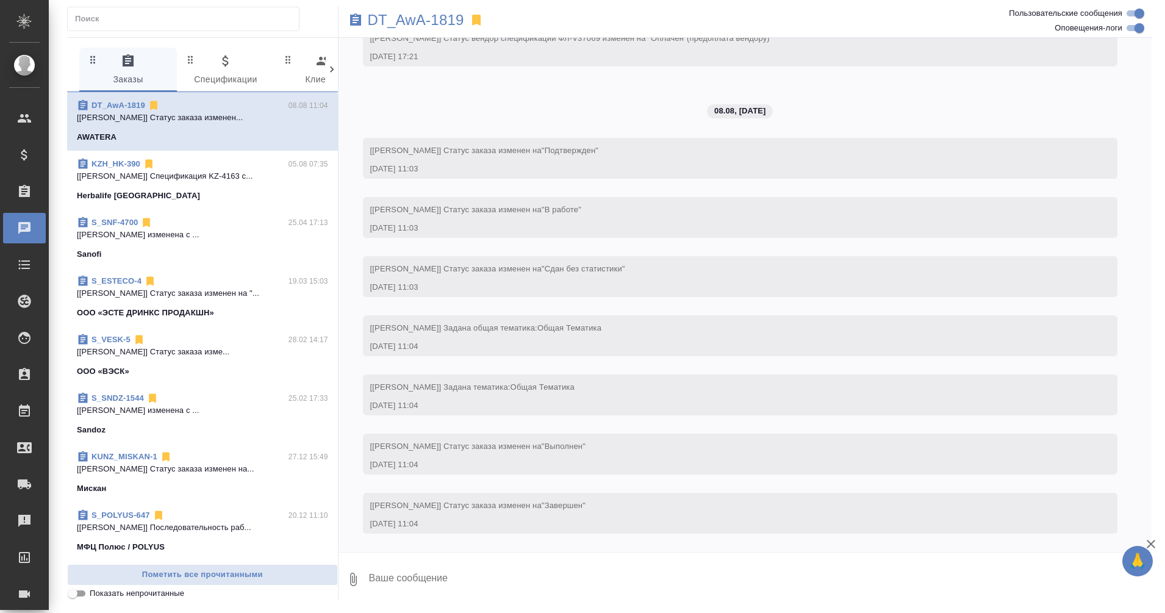
scroll to position [865, 0]
click at [328, 71] on icon at bounding box center [332, 69] width 12 height 12
click at [331, 70] on icon at bounding box center [332, 69] width 12 height 12
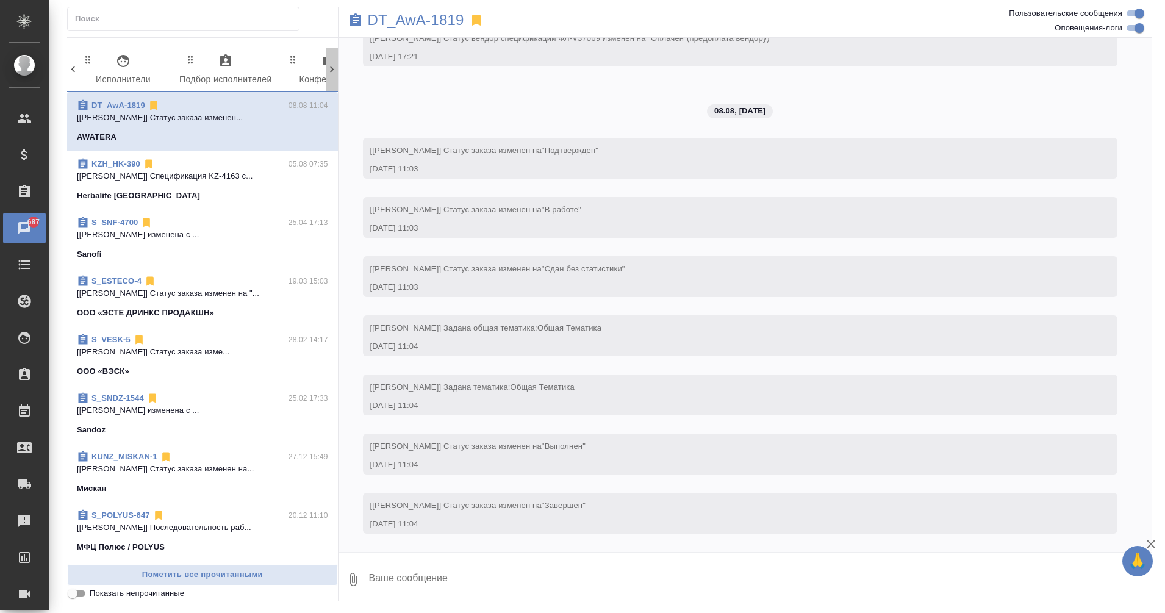
click at [331, 70] on icon at bounding box center [332, 69] width 12 height 12
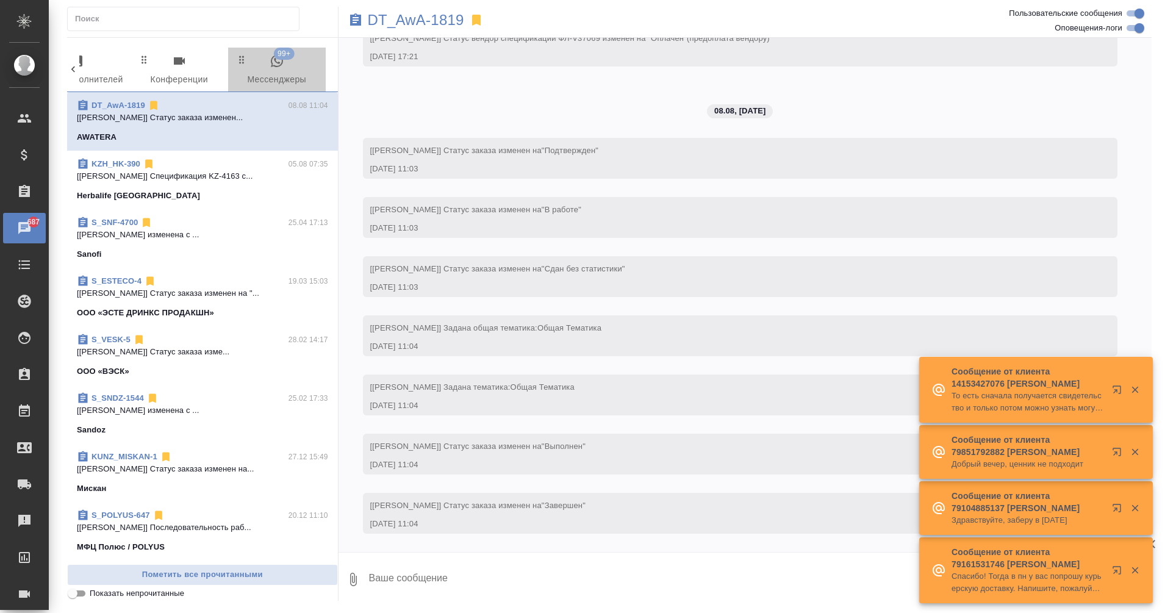
click at [269, 71] on span "99+ Мессенджеры" at bounding box center [276, 71] width 83 height 34
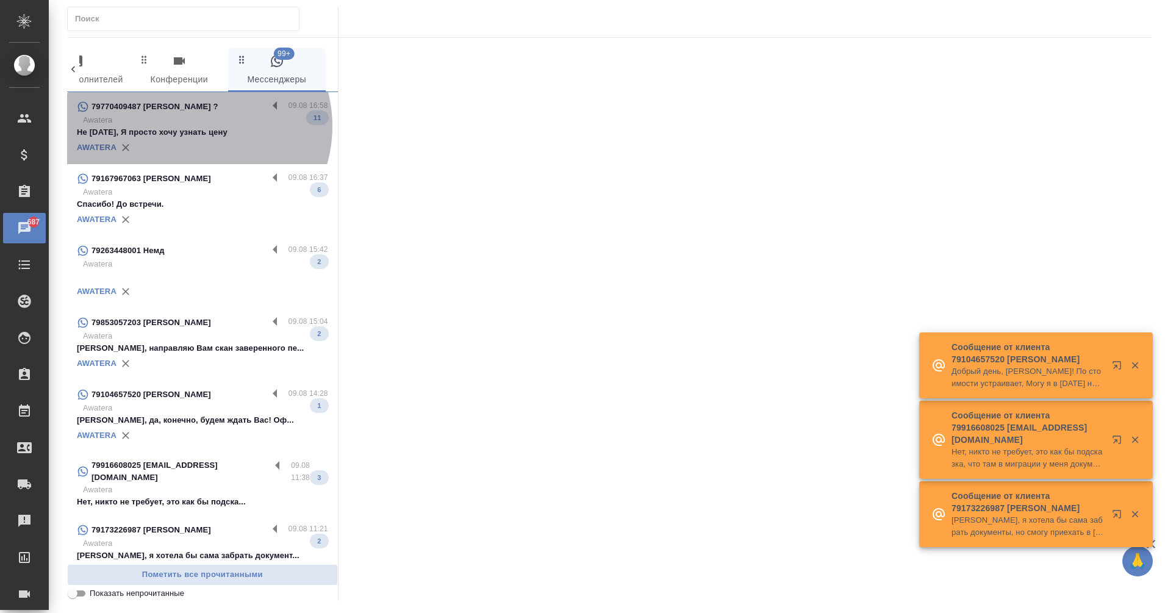
click at [195, 126] on p "Не [DATE], Я просто хочу узнать цену" at bounding box center [202, 132] width 251 height 12
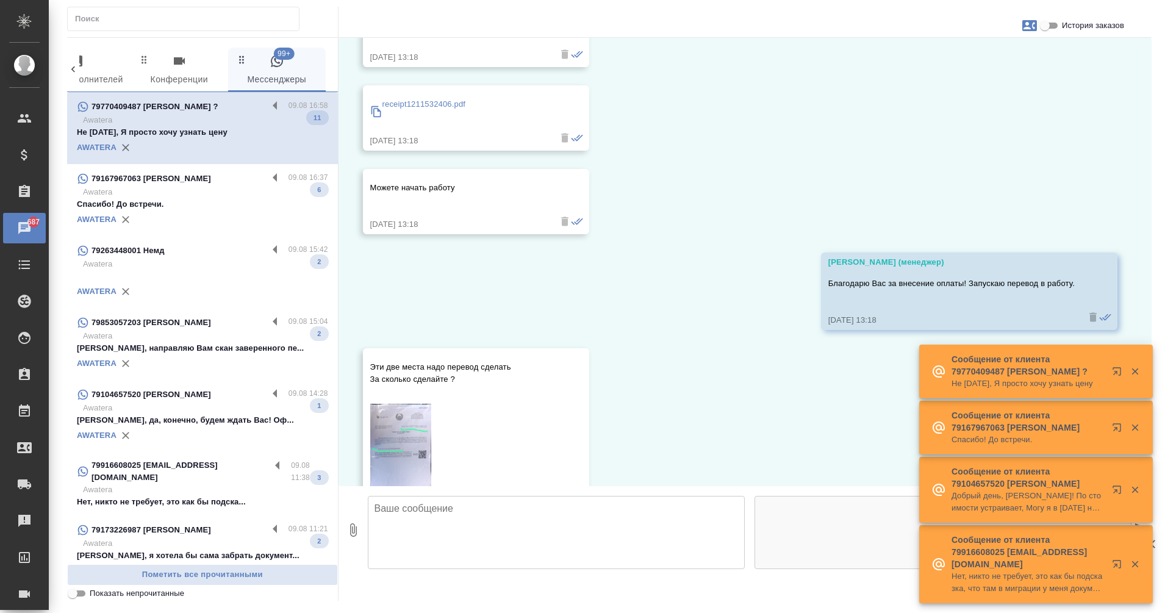
scroll to position [1515, 0]
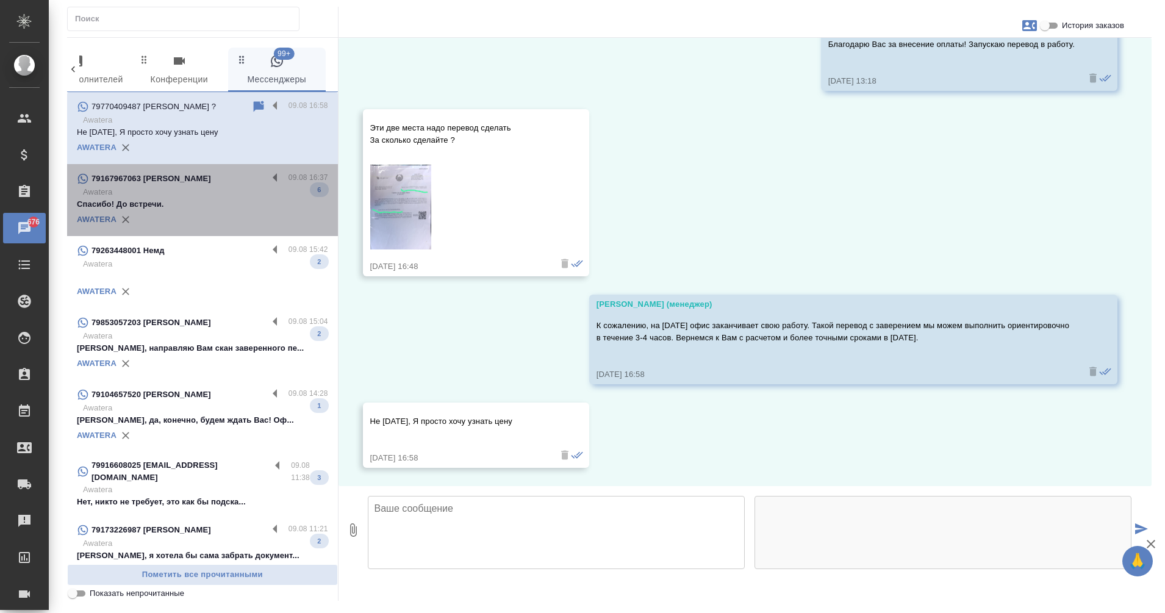
click at [224, 199] on p "Спасибо! До встречи." at bounding box center [202, 204] width 251 height 12
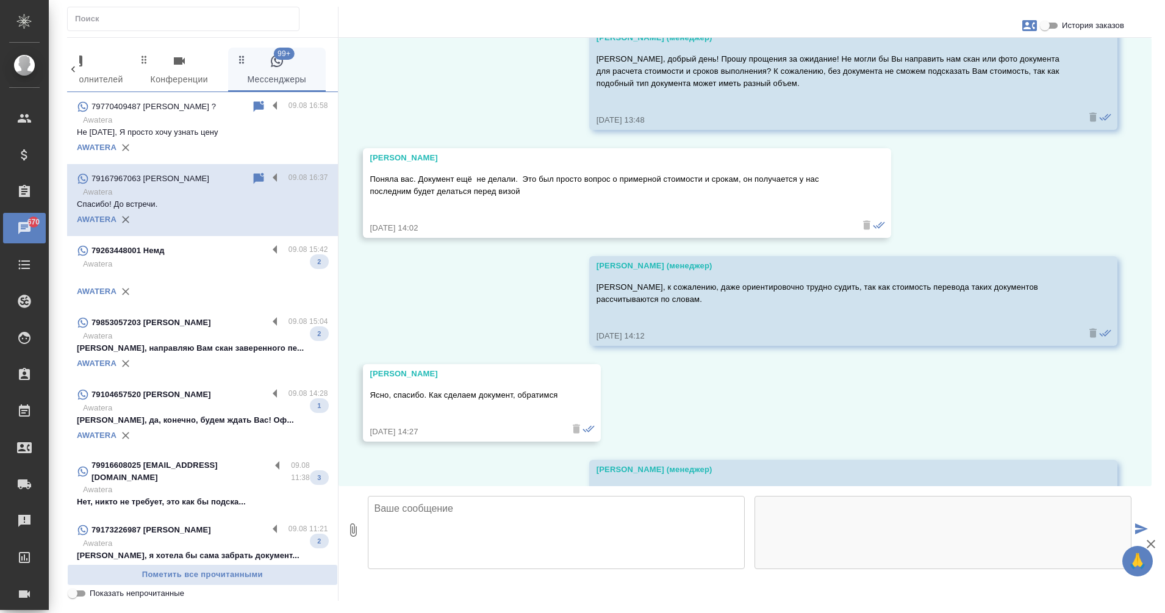
scroll to position [3421, 0]
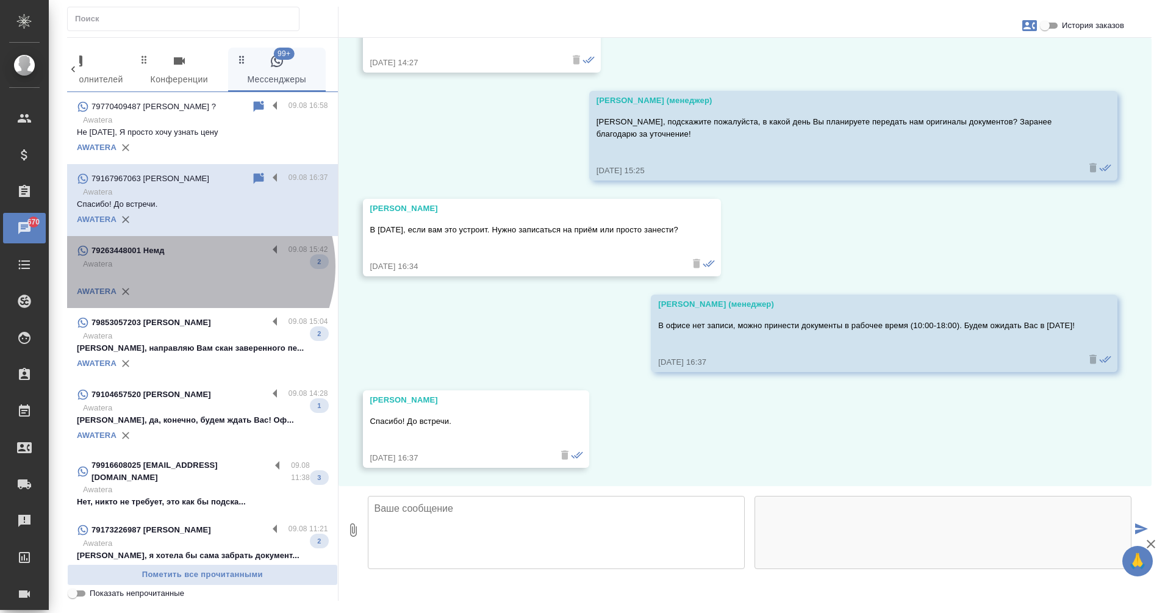
click at [198, 267] on p "Awatera" at bounding box center [205, 264] width 245 height 12
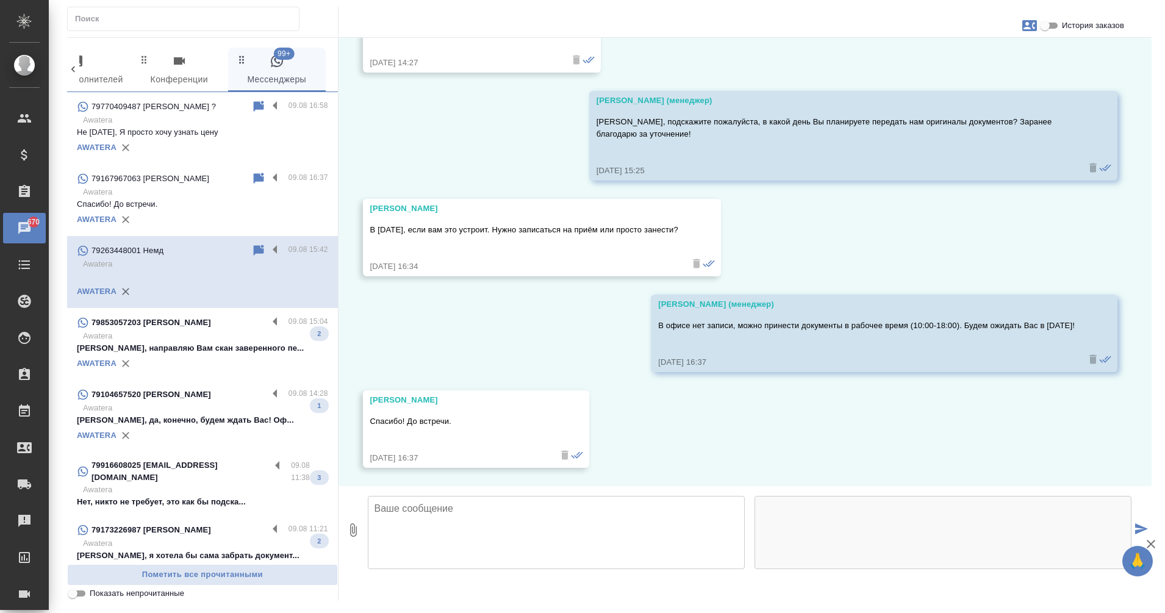
scroll to position [0, 0]
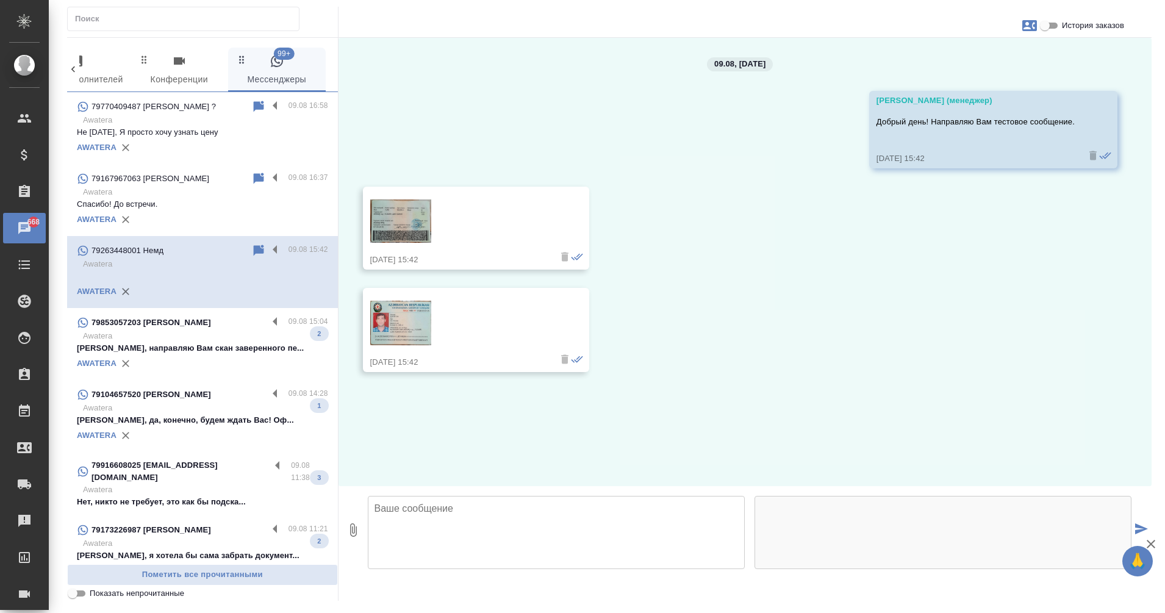
click at [201, 357] on div "AWATERA" at bounding box center [202, 363] width 251 height 18
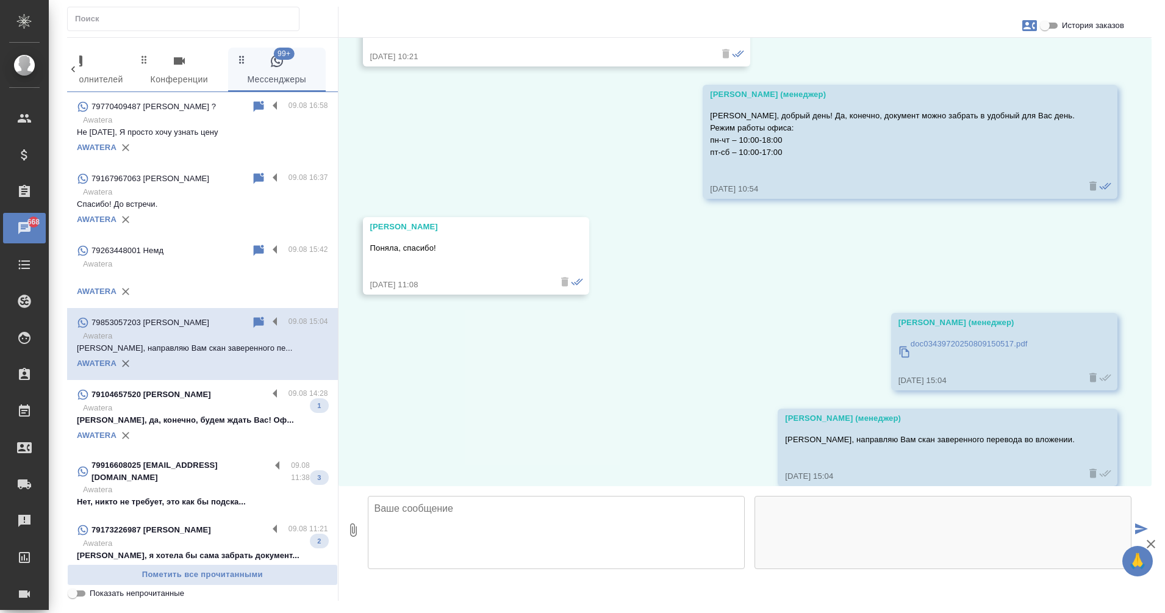
scroll to position [581, 0]
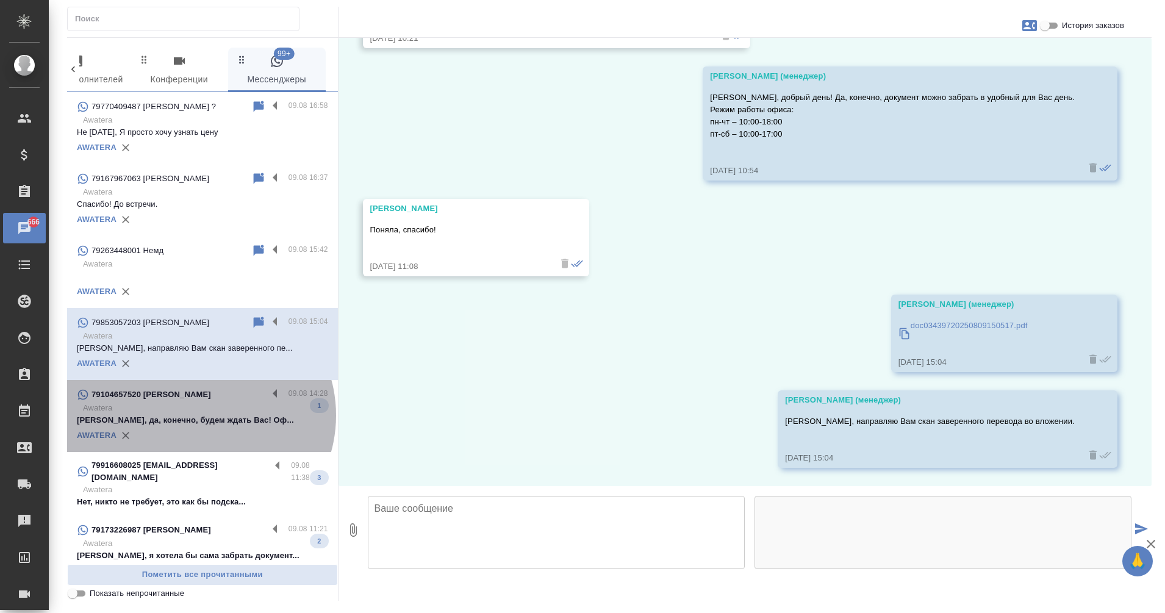
click at [199, 415] on p "[PERSON_NAME], да, конечно, будем ждать Вас! Оф..." at bounding box center [202, 420] width 251 height 12
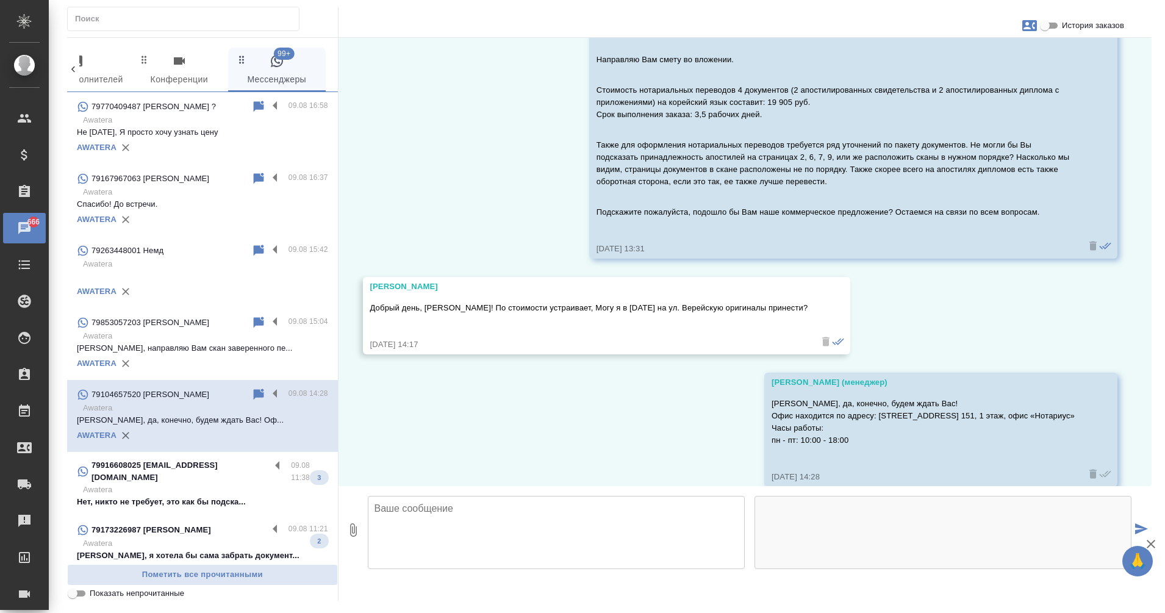
scroll to position [1326, 0]
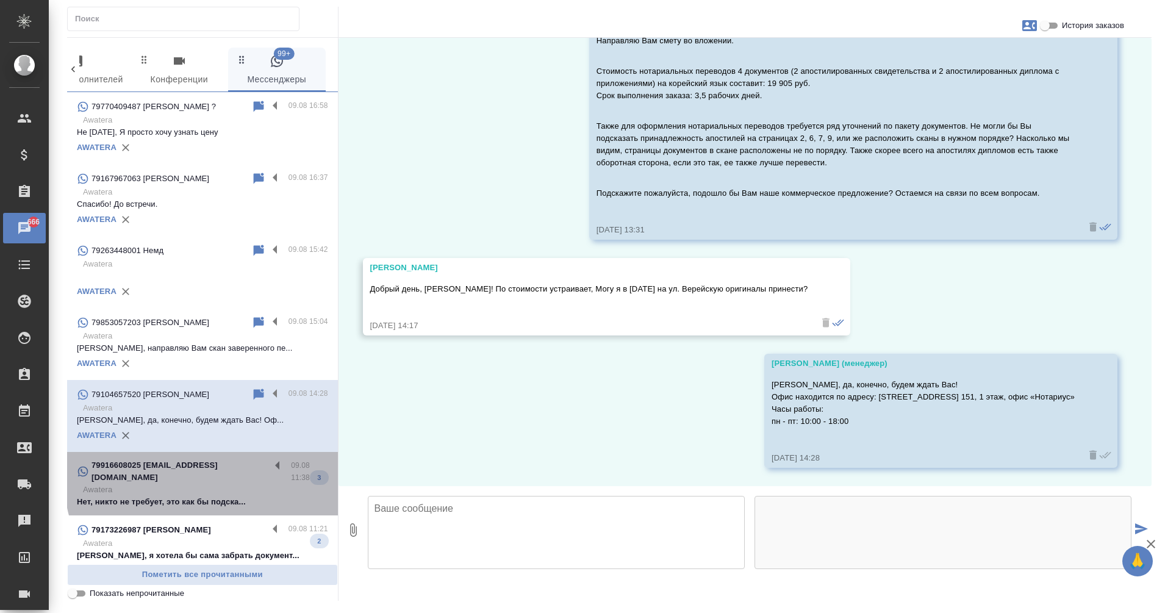
click at [204, 484] on p "Awatera" at bounding box center [205, 490] width 245 height 12
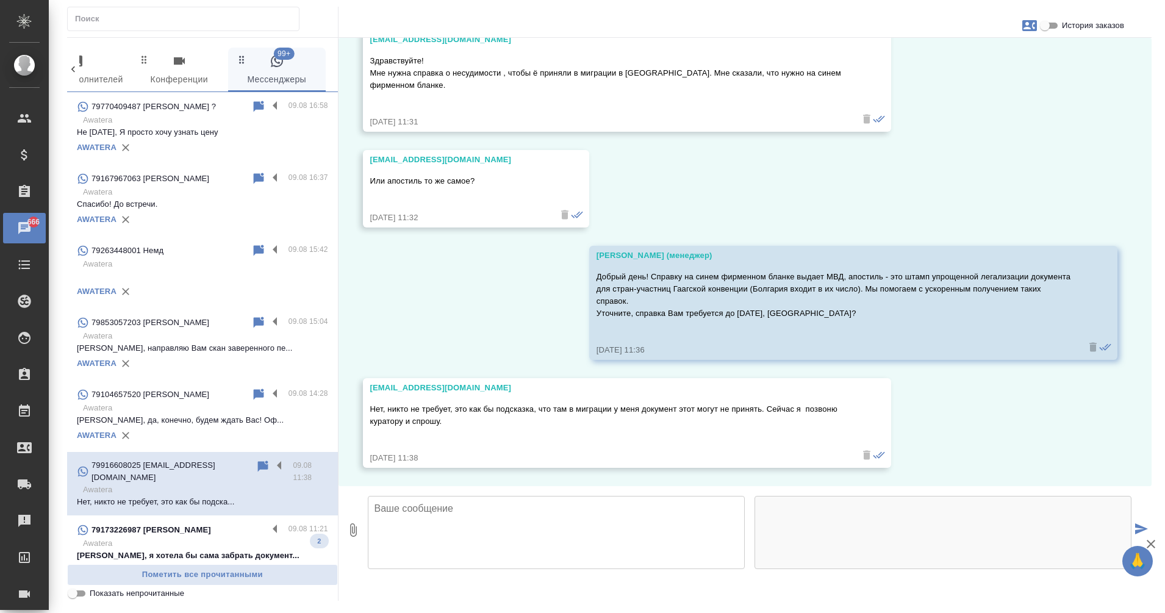
scroll to position [318, 0]
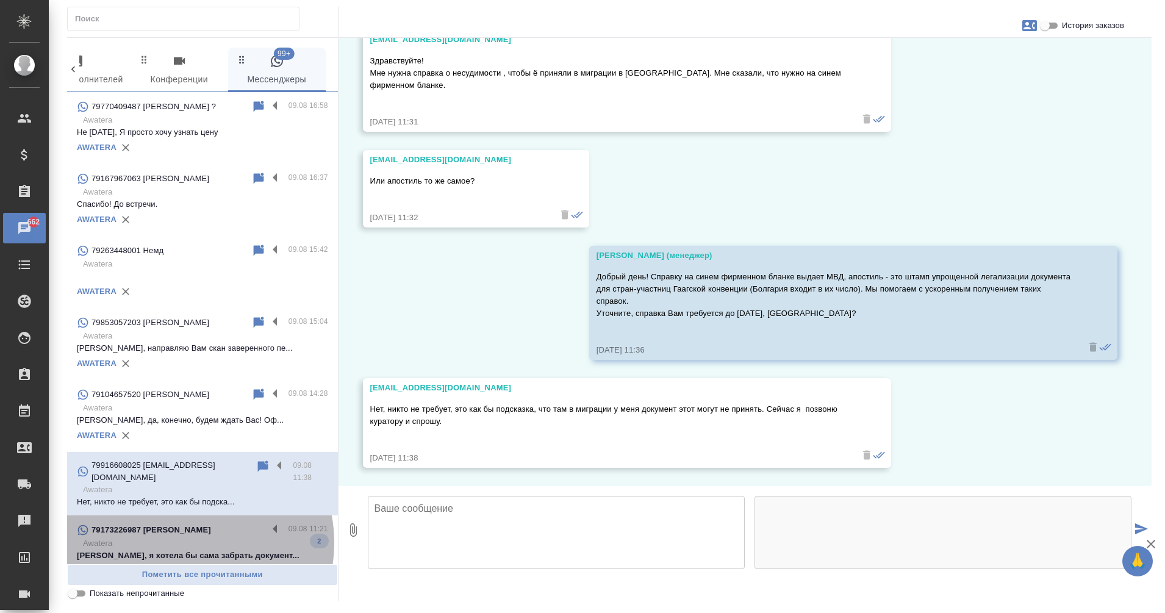
click at [185, 537] on p "Awatera" at bounding box center [205, 543] width 245 height 12
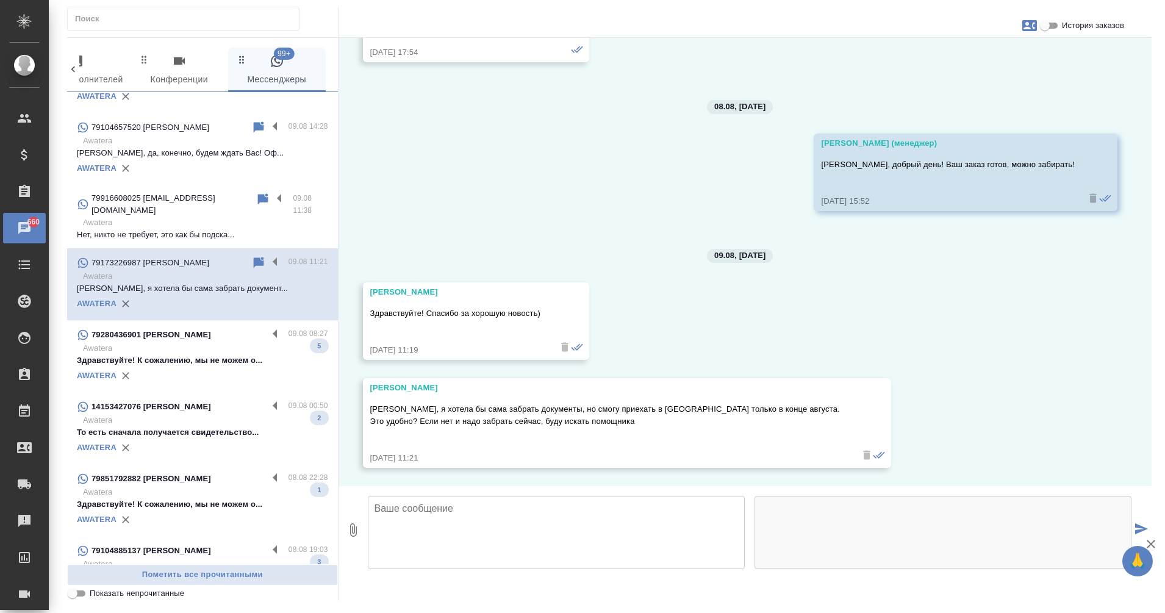
scroll to position [268, 0]
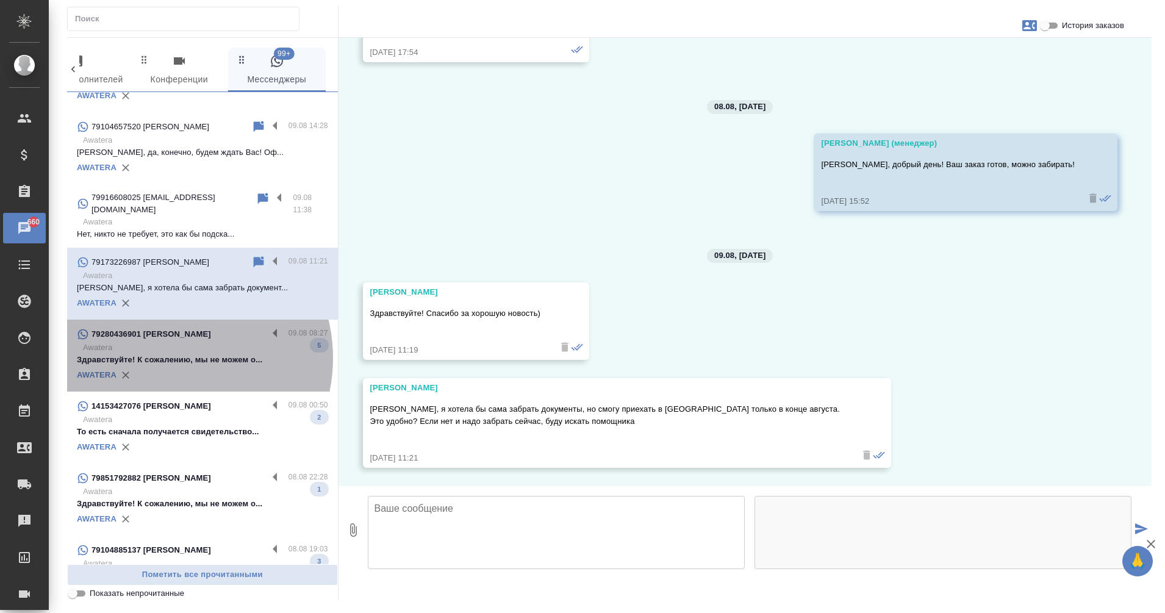
click at [169, 348] on p "Awatera" at bounding box center [205, 348] width 245 height 12
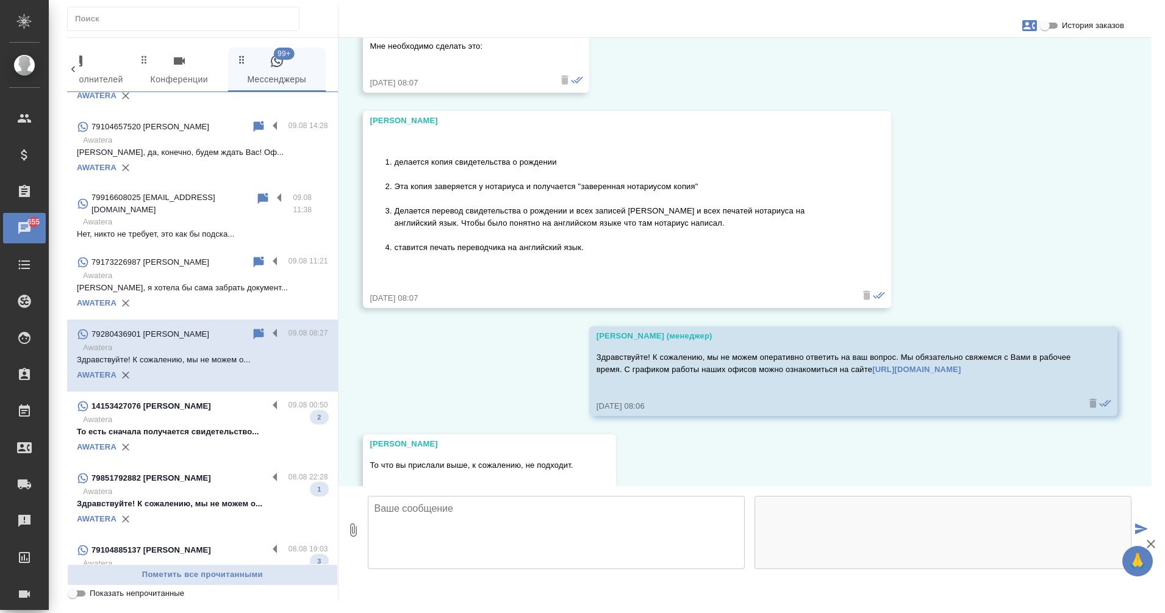
scroll to position [975, 0]
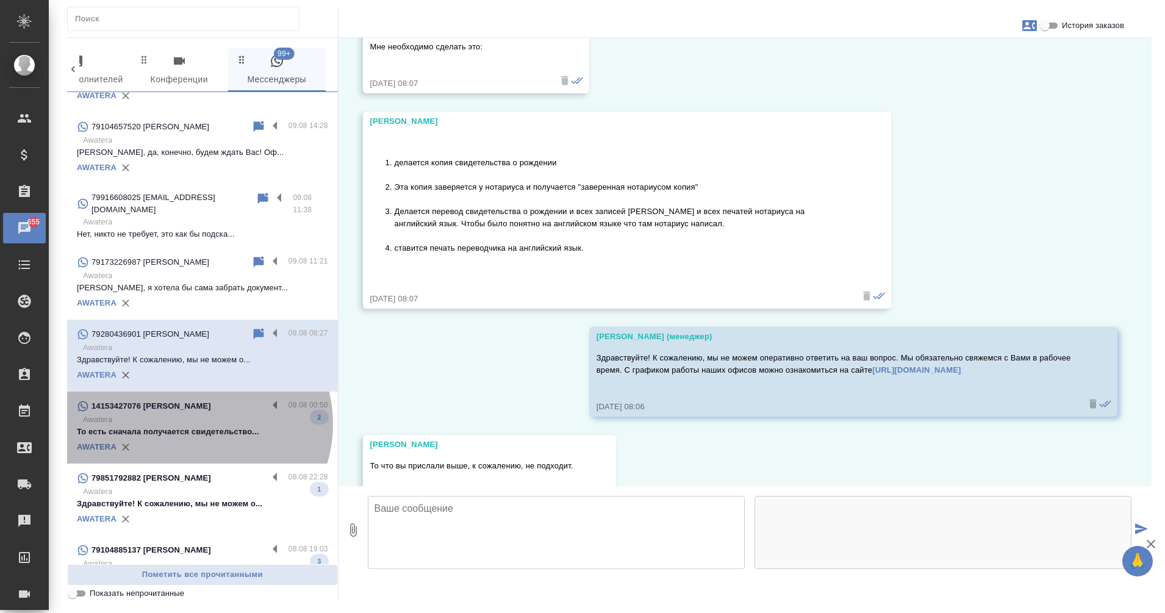
click at [196, 424] on p "Awatera" at bounding box center [205, 420] width 245 height 12
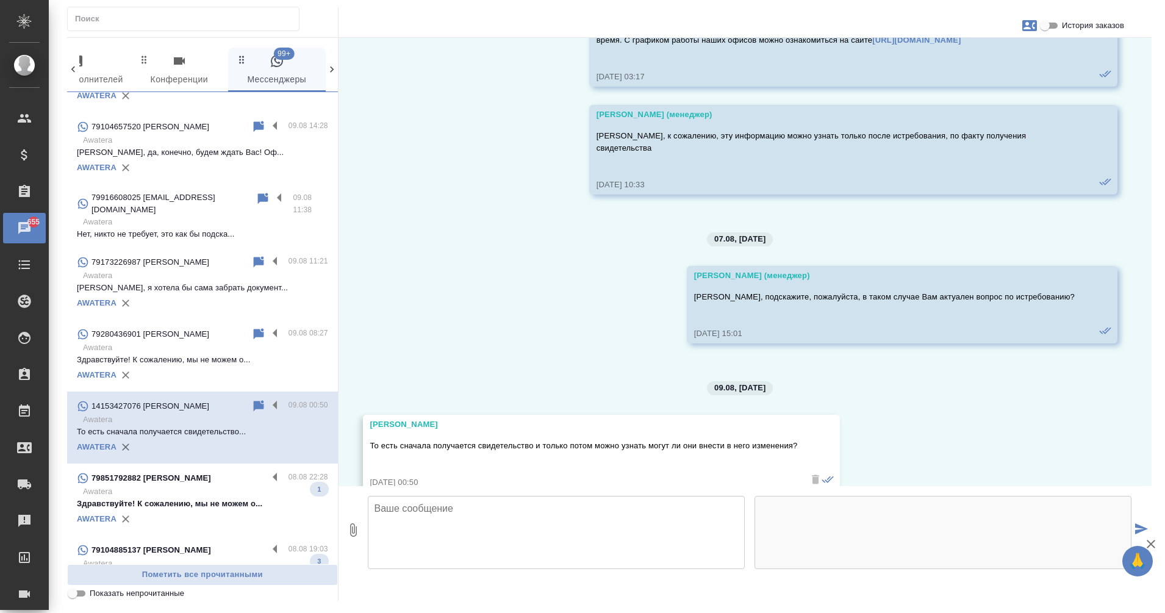
scroll to position [495, 0]
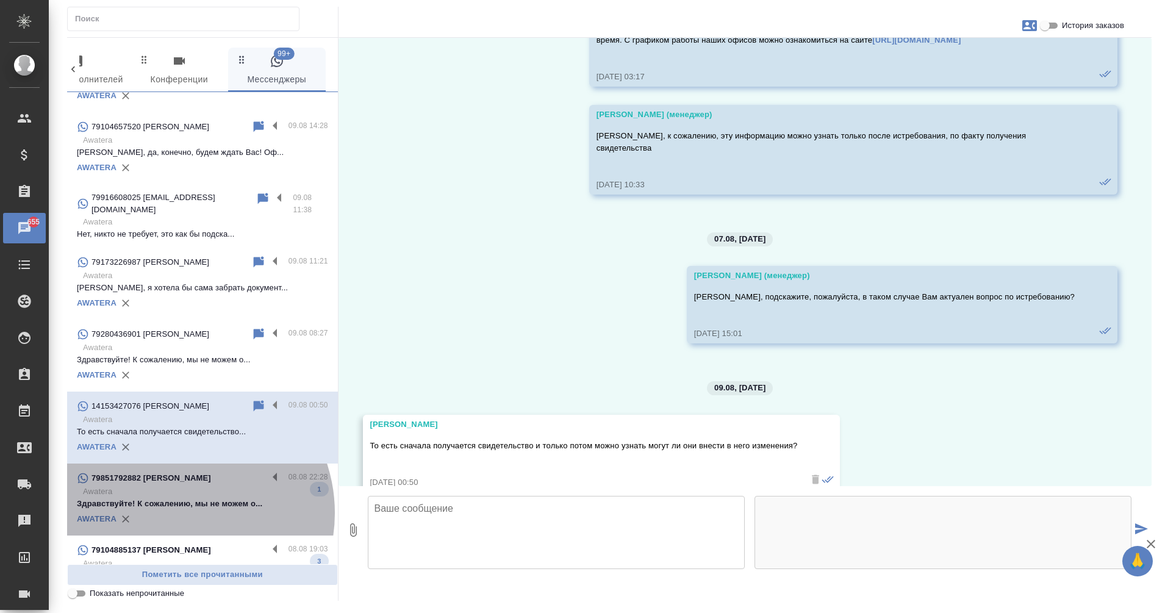
click at [176, 513] on div "AWATERA" at bounding box center [202, 519] width 251 height 18
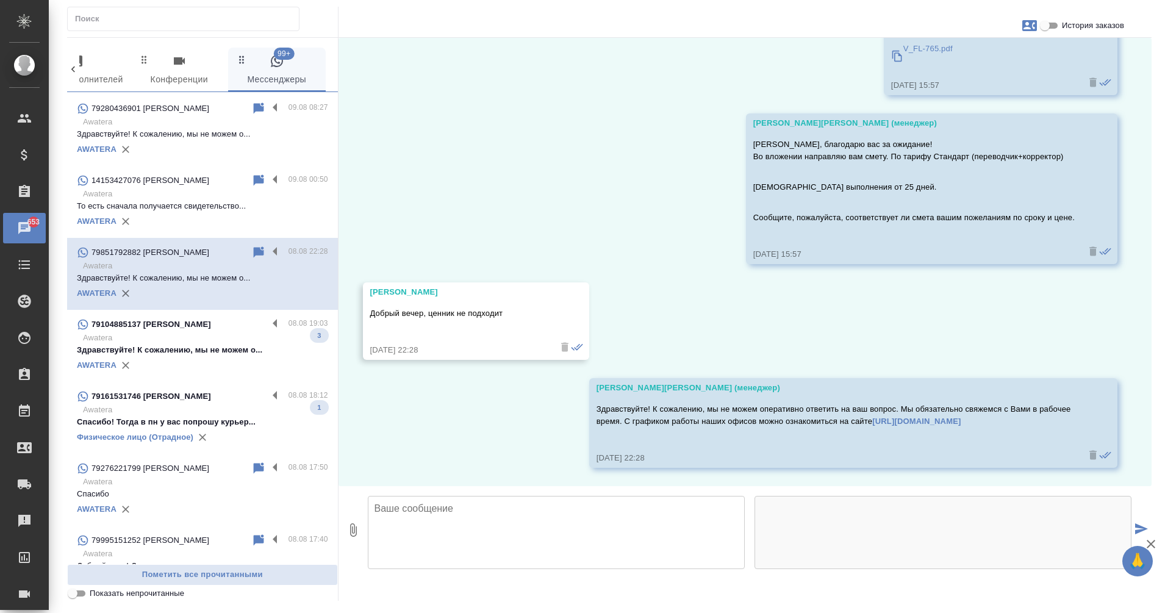
scroll to position [494, 0]
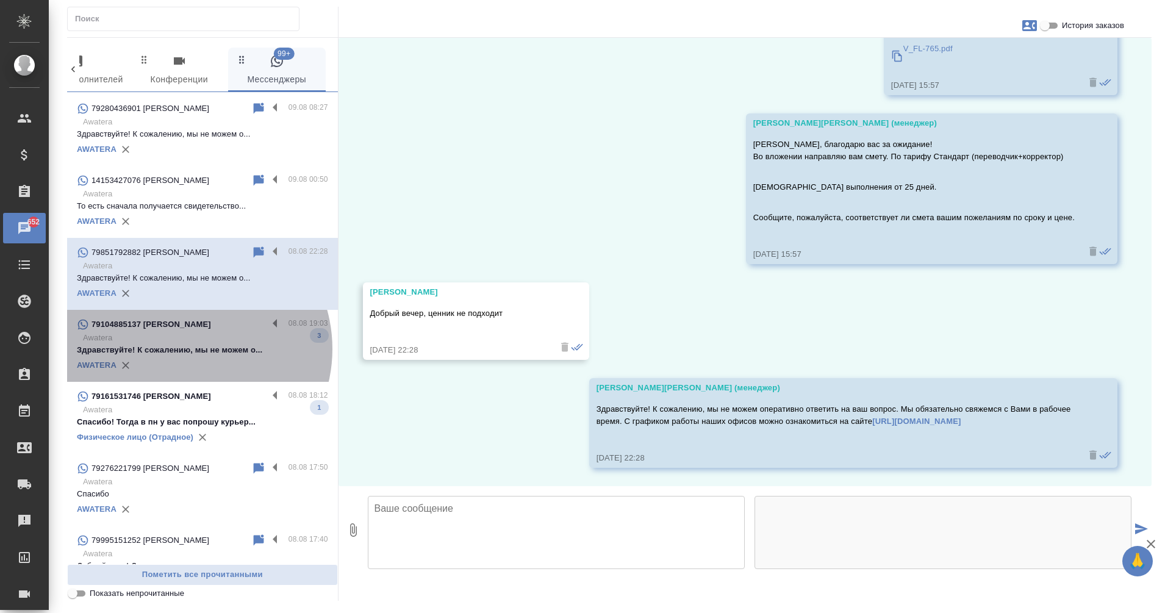
click at [185, 349] on p "Здравствуйте! К сожалению, мы не можем о..." at bounding box center [202, 350] width 251 height 12
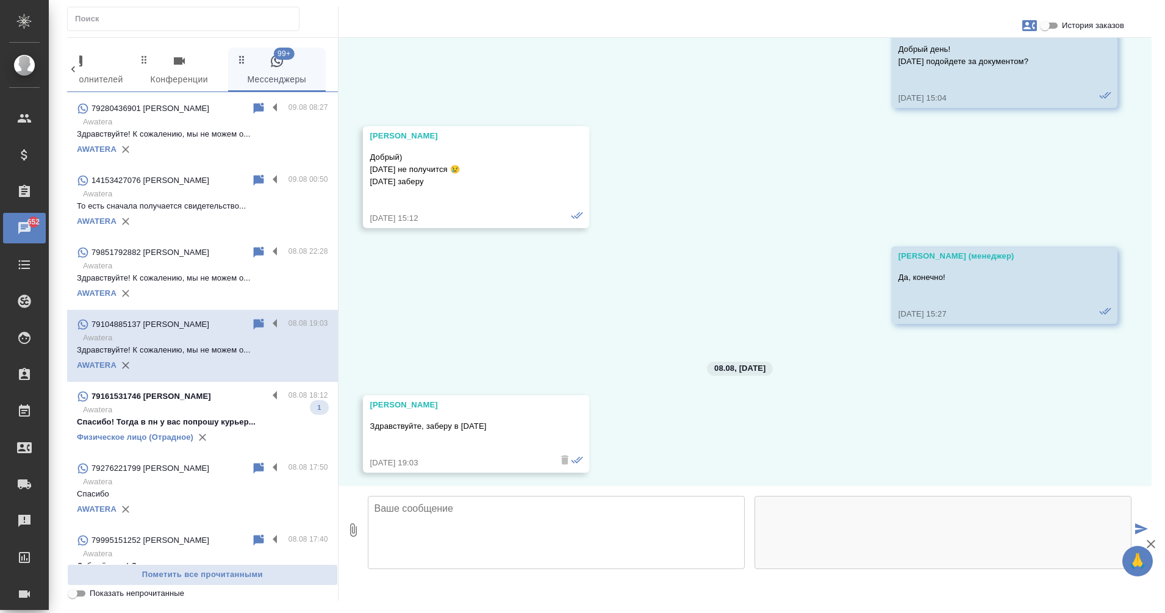
scroll to position [2817, 0]
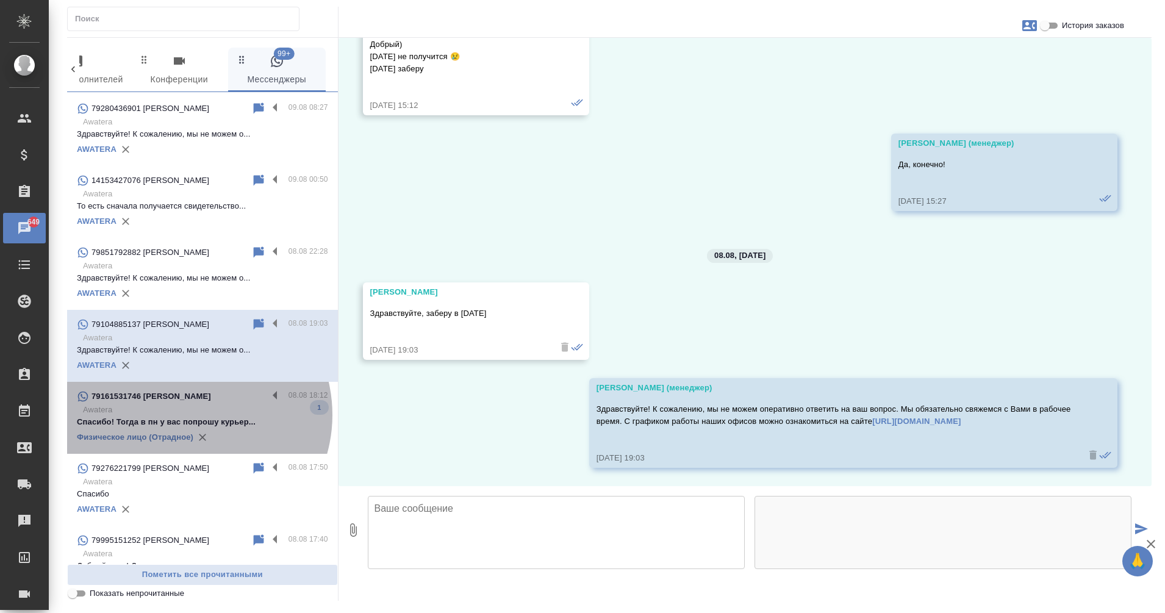
click at [186, 415] on p "Awatera" at bounding box center [205, 410] width 245 height 12
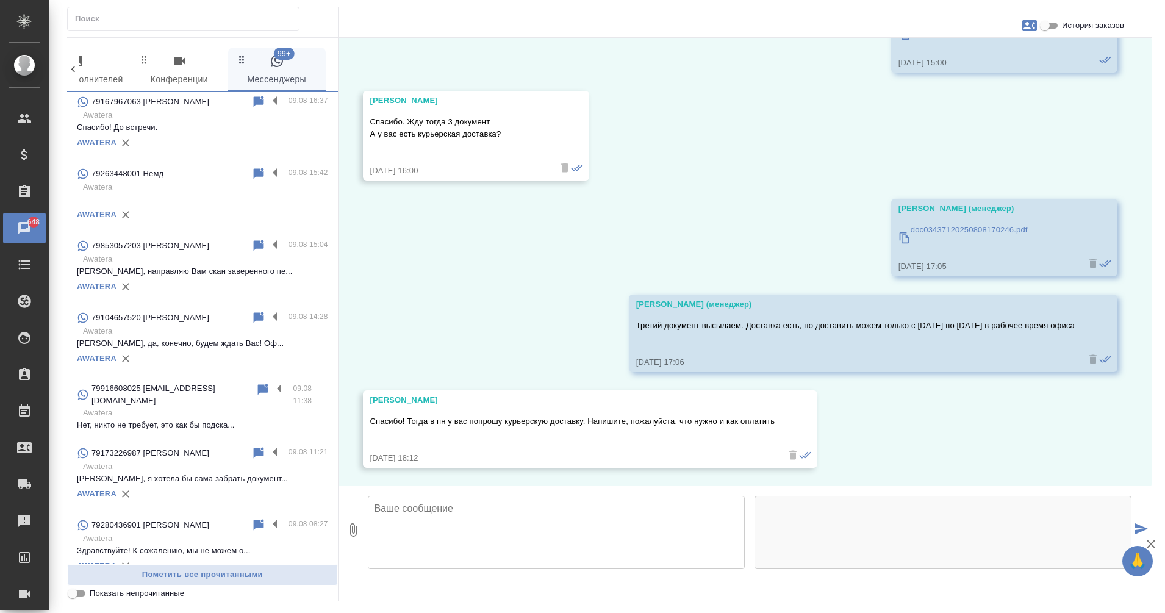
scroll to position [0, 0]
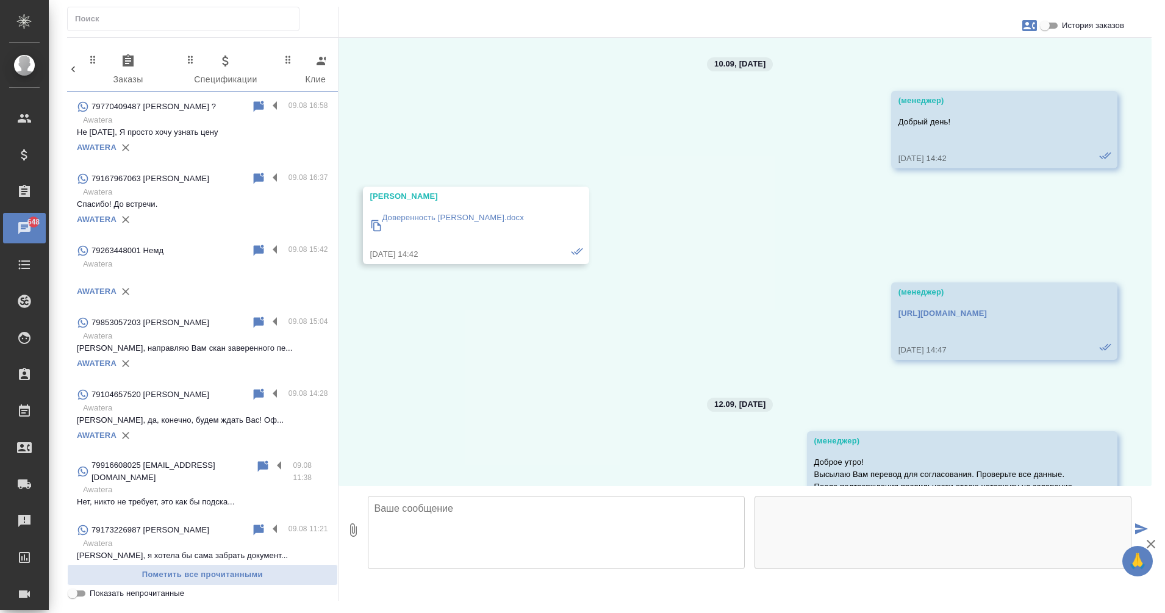
scroll to position [10232, 0]
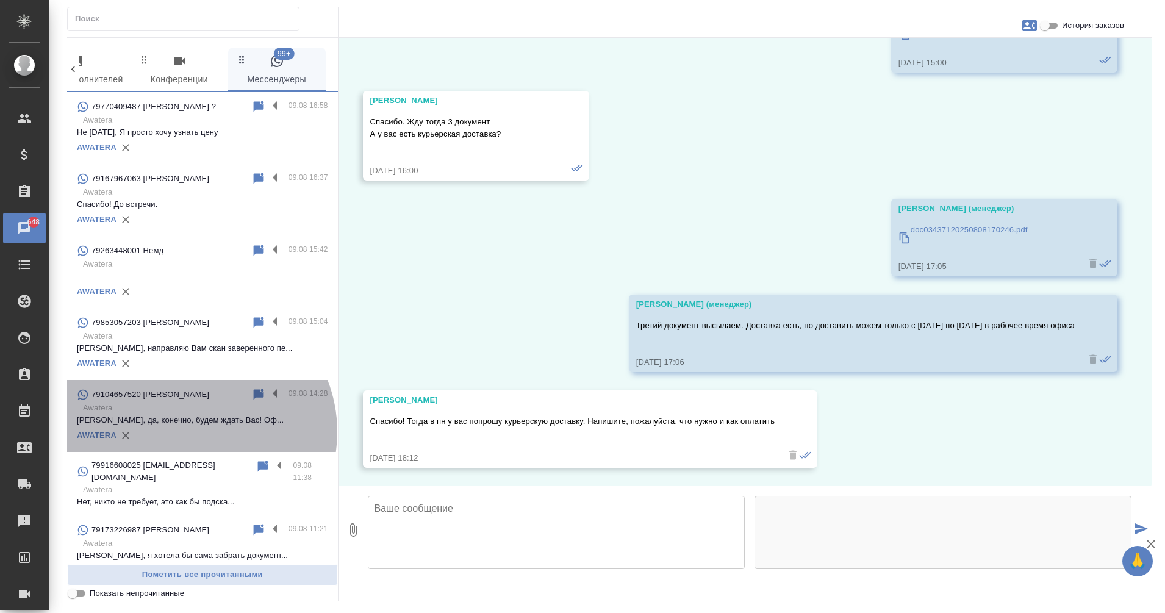
click at [196, 432] on div "AWATERA" at bounding box center [202, 435] width 251 height 18
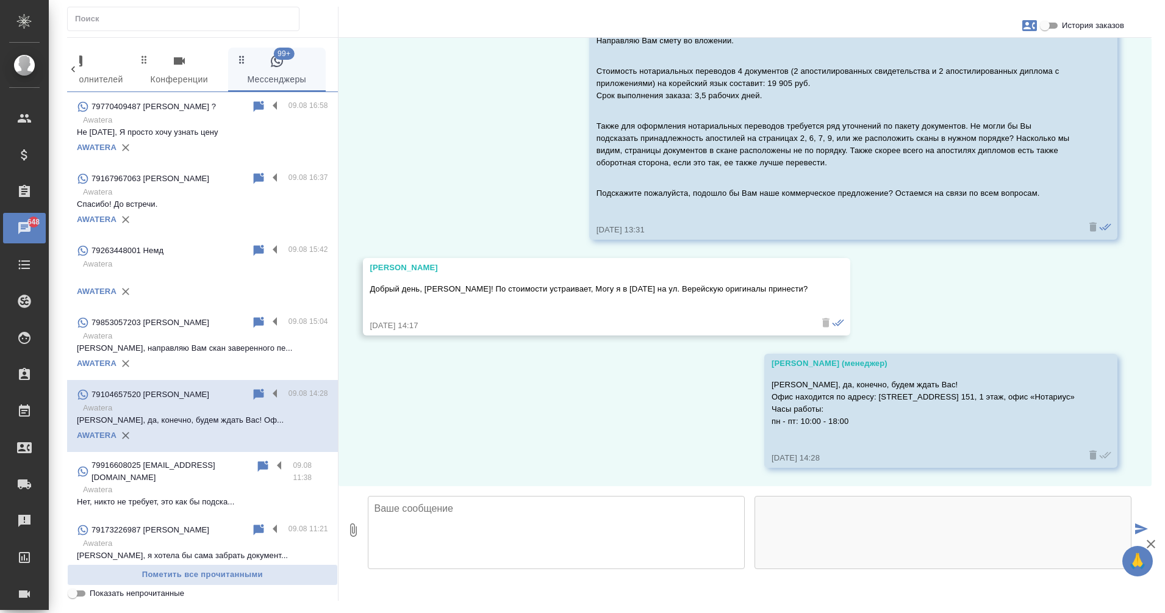
scroll to position [1326, 0]
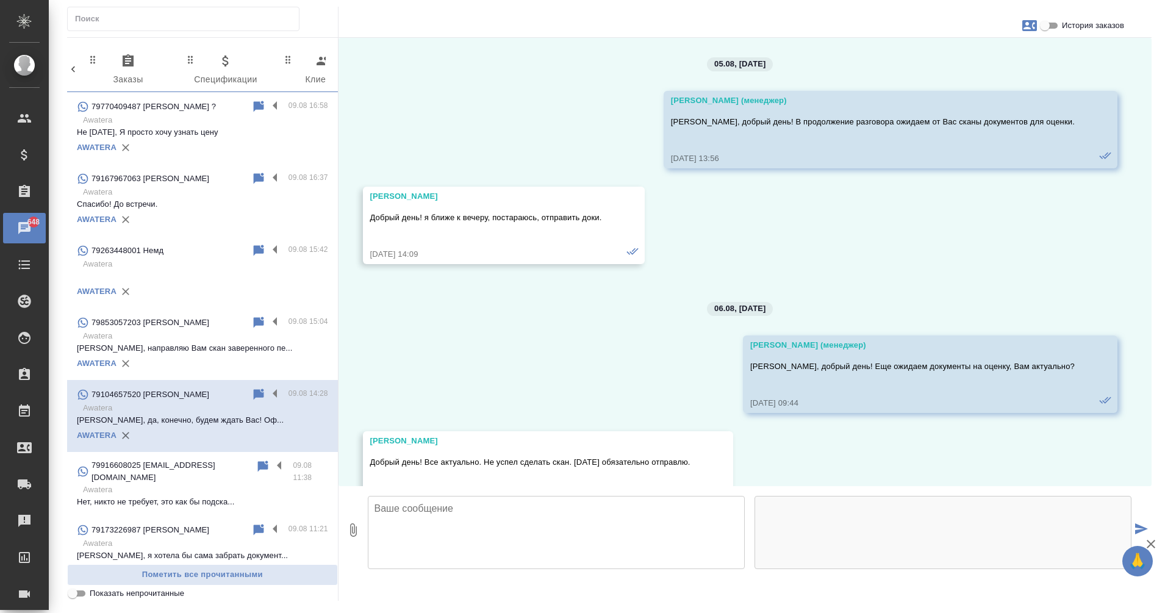
scroll to position [1326, 0]
